Goal: Entertainment & Leisure: Consume media (video, audio)

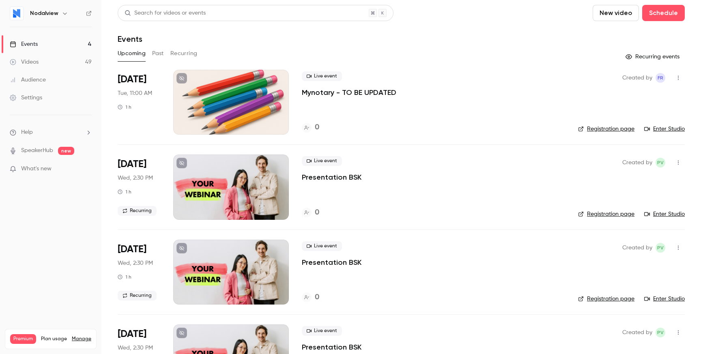
click at [43, 60] on link "Videos 49" at bounding box center [50, 62] width 101 height 18
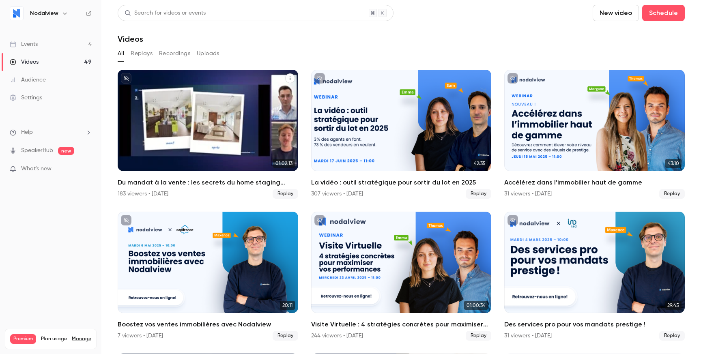
click at [179, 108] on div "Du mandat à la vente : les secrets du home staging virtuel pour déclencher le c…" at bounding box center [208, 120] width 181 height 101
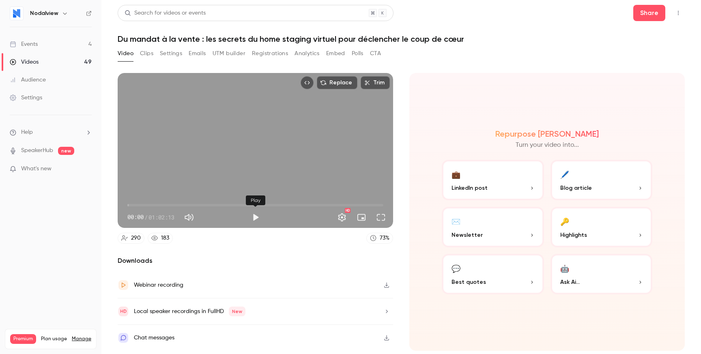
click at [257, 219] on button "Play" at bounding box center [256, 217] width 16 height 16
click at [155, 207] on span "00:00" at bounding box center [255, 205] width 256 height 13
click at [182, 207] on span "06:42" at bounding box center [255, 205] width 256 height 13
click at [197, 207] on span "16:51" at bounding box center [255, 205] width 256 height 13
click at [224, 205] on span "23:28" at bounding box center [255, 205] width 256 height 13
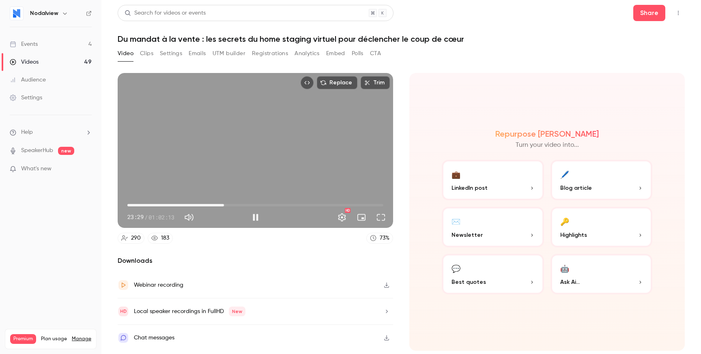
click at [253, 207] on span "23:29" at bounding box center [255, 205] width 256 height 13
click at [294, 143] on div "Replace Trim 30:33 30:33 / 01:02:13 HD" at bounding box center [256, 150] width 276 height 155
type input "******"
